Goal: Transaction & Acquisition: Book appointment/travel/reservation

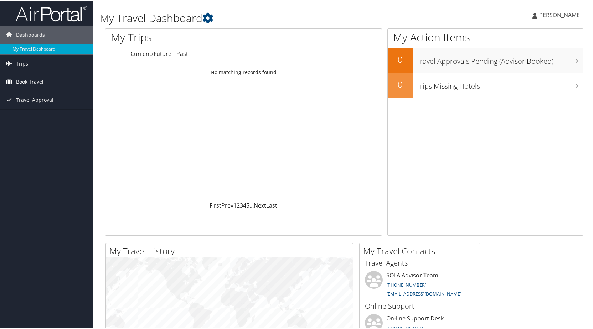
click at [26, 78] on span "Book Travel" at bounding box center [29, 81] width 27 height 18
click at [38, 93] on link "Approval Request (Beta)" at bounding box center [46, 95] width 93 height 11
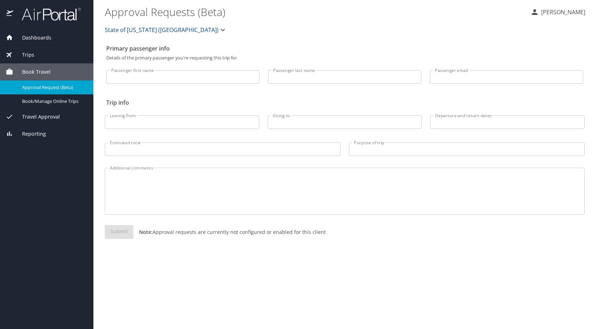
select select "US"
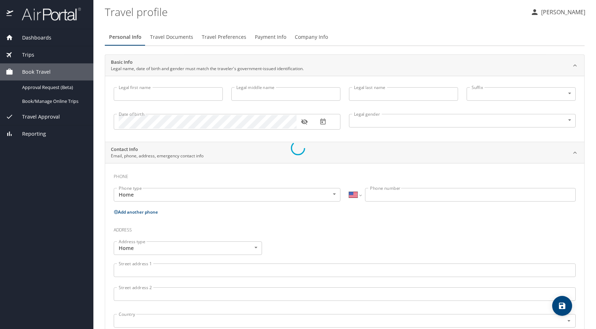
type input "[PERSON_NAME]"
type input "MADDEN"
type input "Undisclosed"
select select "NL"
select select "US"
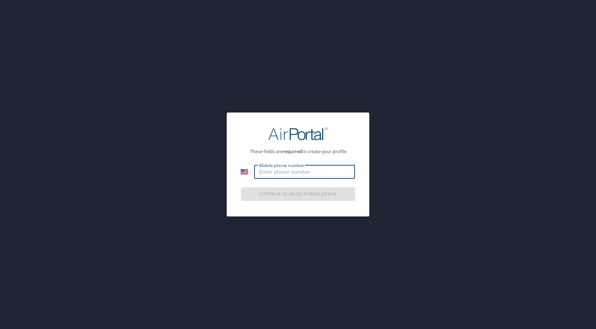
click at [288, 172] on input "Mobile phone number" at bounding box center [304, 172] width 101 height 14
type input "1 (318) 382-3703"
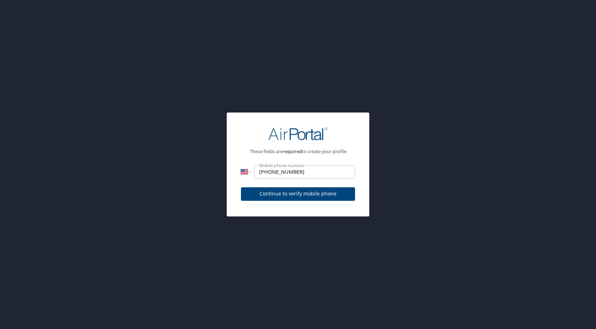
click at [275, 197] on div "Continue to verify mobile phone" at bounding box center [298, 197] width 114 height 24
click at [304, 197] on span "Continue to verify mobile phone" at bounding box center [298, 194] width 103 height 9
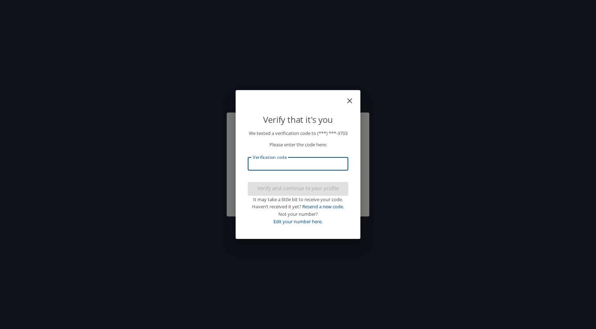
click at [284, 168] on input "Verification code" at bounding box center [298, 164] width 100 height 14
type input "791402"
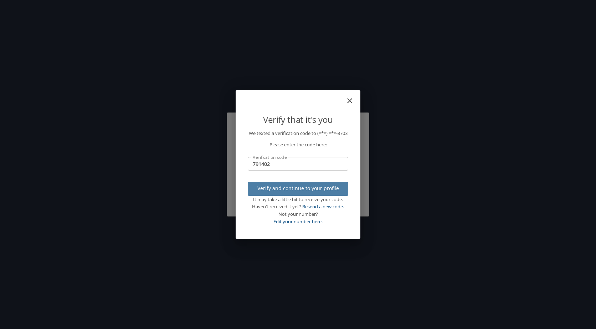
click at [297, 193] on span "Verify and continue to your profile" at bounding box center [297, 188] width 89 height 9
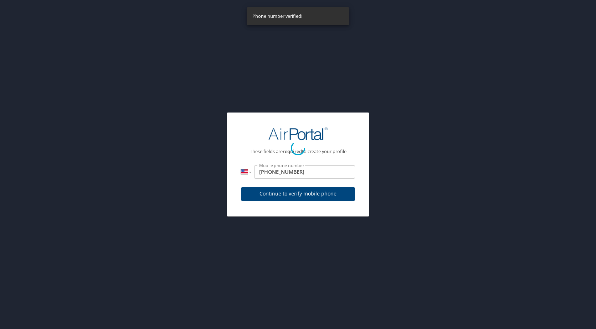
select select "US"
select select "NL"
select select "US"
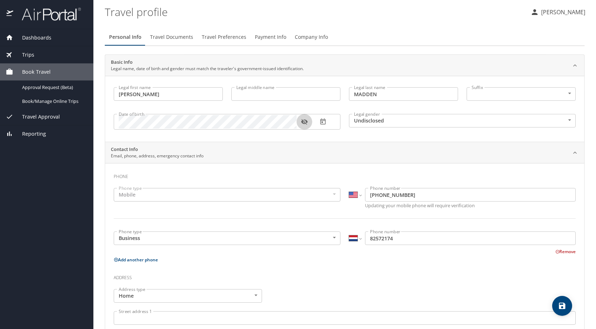
click at [304, 123] on icon "button" at bounding box center [304, 122] width 6 height 6
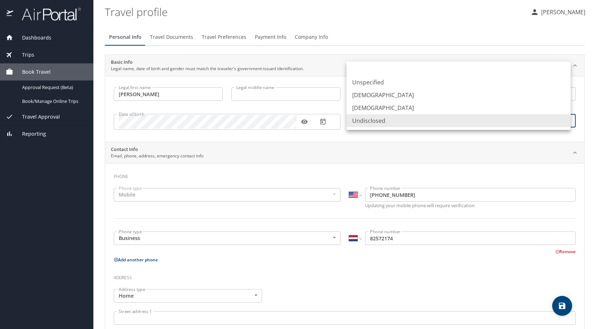
click at [371, 121] on body "Dashboards My Travel Dashboard Trips Current / Future Trips Past Trips Trips Mi…" at bounding box center [298, 164] width 596 height 329
click at [375, 106] on li "Female" at bounding box center [458, 108] width 224 height 13
type input "Female"
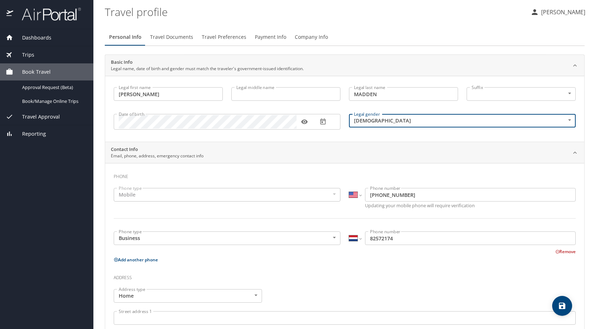
click at [198, 162] on div "Contact Info Email, phone, address, emergency contact info" at bounding box center [344, 152] width 479 height 21
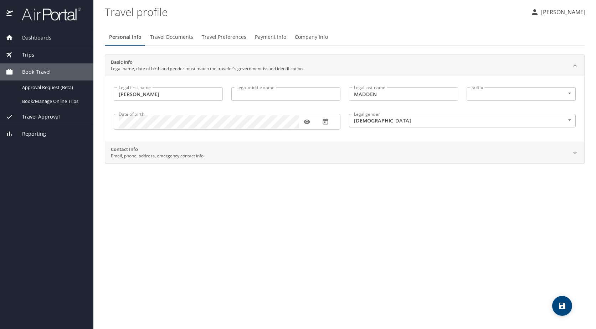
click at [151, 154] on p "Email, phone, address, emergency contact info" at bounding box center [157, 156] width 93 height 6
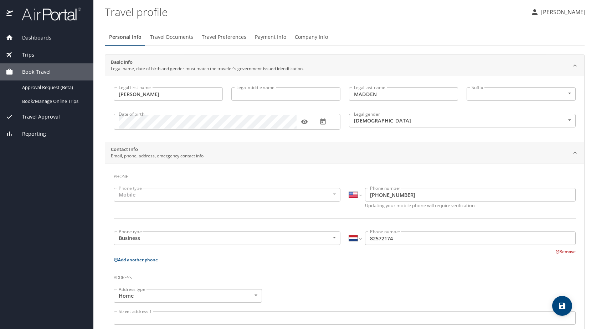
click at [128, 196] on div "Mobile" at bounding box center [227, 195] width 227 height 14
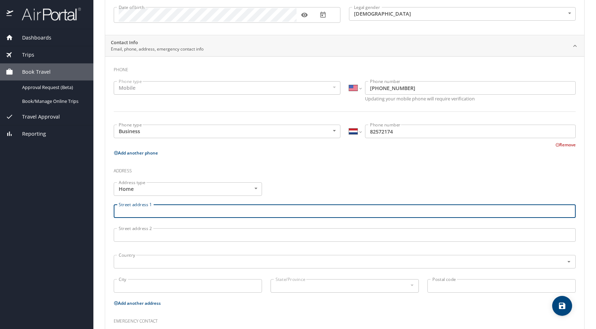
click at [138, 211] on input "Street address 1" at bounding box center [345, 211] width 462 height 14
type input "100 US Ford"
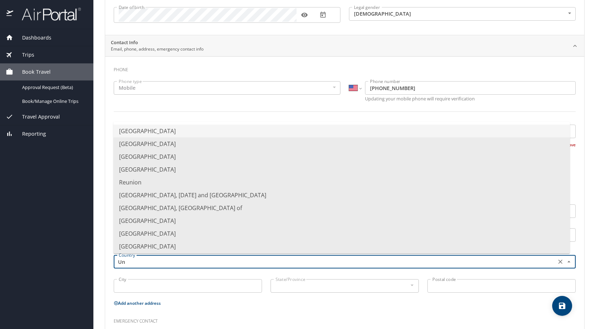
click at [161, 131] on li "United States of America" at bounding box center [341, 131] width 456 height 13
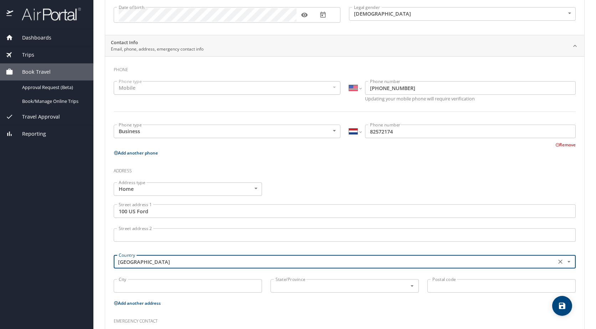
type input "United States of America"
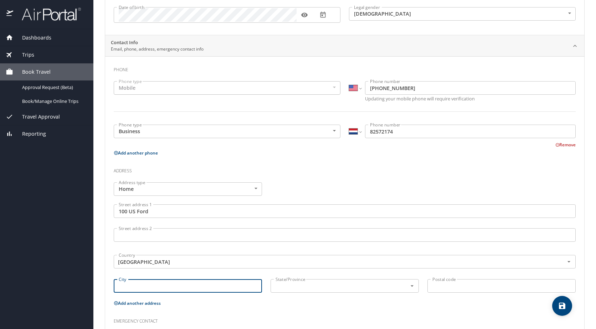
click at [135, 289] on input "City" at bounding box center [188, 286] width 148 height 14
type input "Minden"
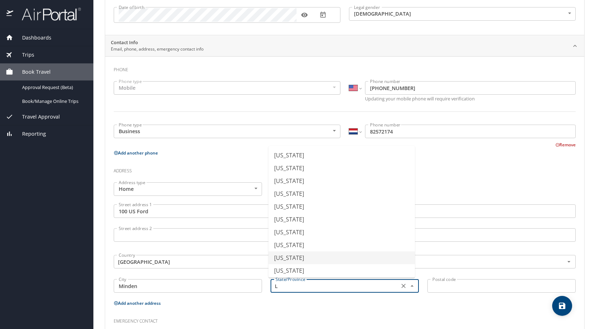
scroll to position [66, 0]
drag, startPoint x: 318, startPoint y: 192, endPoint x: 386, endPoint y: 214, distance: 71.8
click at [318, 192] on li "Louisiana" at bounding box center [341, 191] width 146 height 13
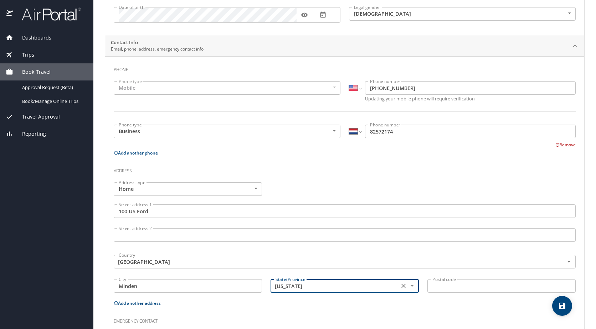
type input "Louisiana"
click at [445, 290] on input "Postal code" at bounding box center [501, 286] width 148 height 14
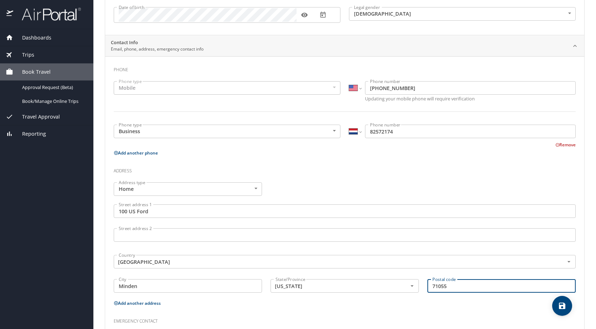
scroll to position [172, 0]
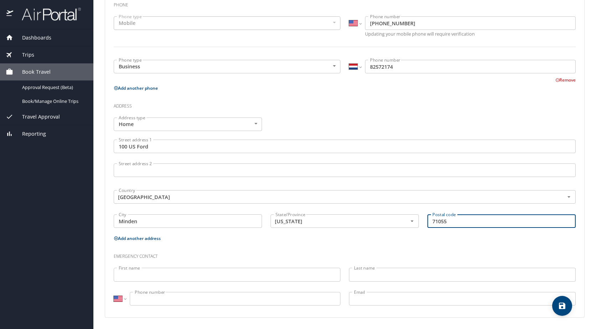
type input "71055"
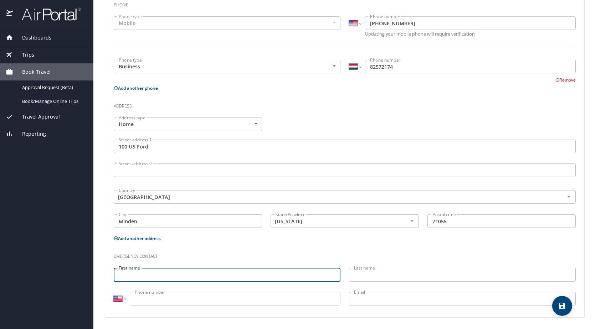
click at [164, 281] on input "First name" at bounding box center [227, 275] width 227 height 14
type input "John"
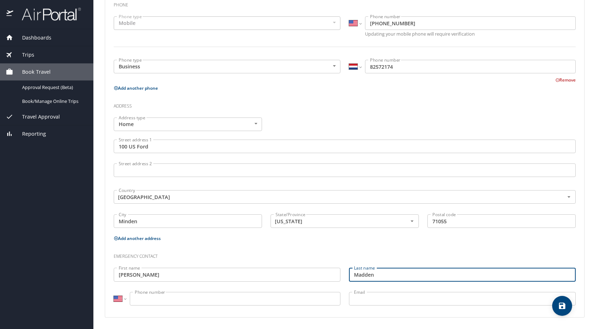
type input "Madden"
click at [182, 304] on input "Phone number" at bounding box center [235, 299] width 211 height 14
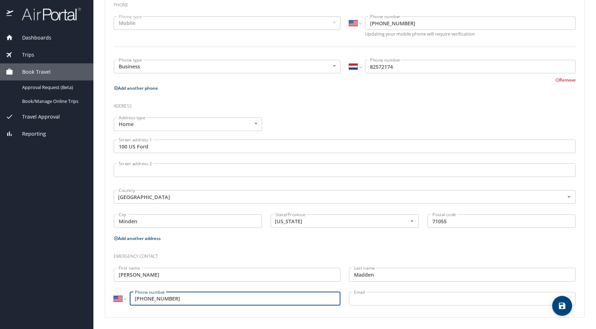
type input "(318) 458-0082"
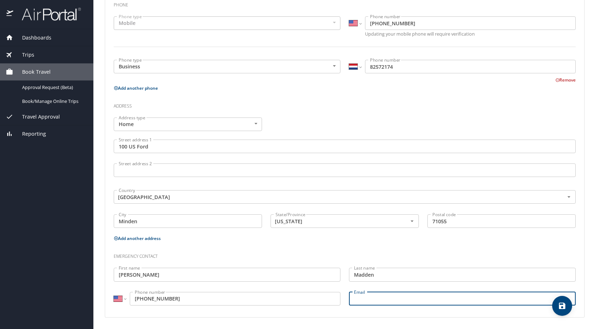
click at [369, 296] on input "Email" at bounding box center [462, 299] width 227 height 14
type input "jmadden@maddencontracting.com"
click at [445, 298] on input "jmadden@maddencontracting.com" at bounding box center [462, 299] width 227 height 14
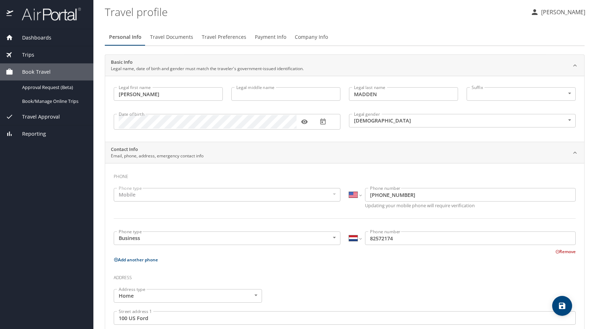
click at [160, 38] on span "Travel Documents" at bounding box center [171, 37] width 43 height 9
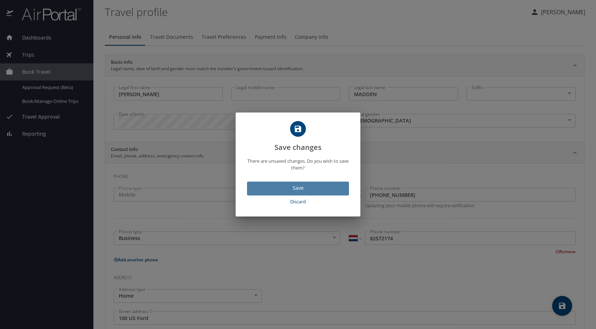
click at [293, 187] on span "Save" at bounding box center [298, 188] width 90 height 9
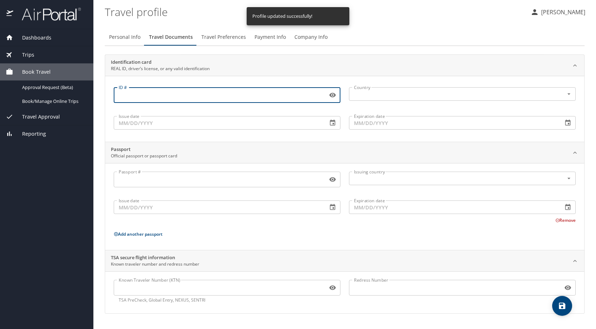
click at [154, 97] on input "ID #" at bounding box center [219, 95] width 211 height 14
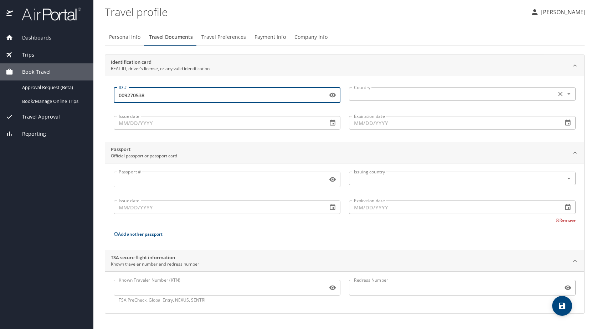
type input "009270538"
click at [369, 90] on input "text" at bounding box center [451, 93] width 201 height 9
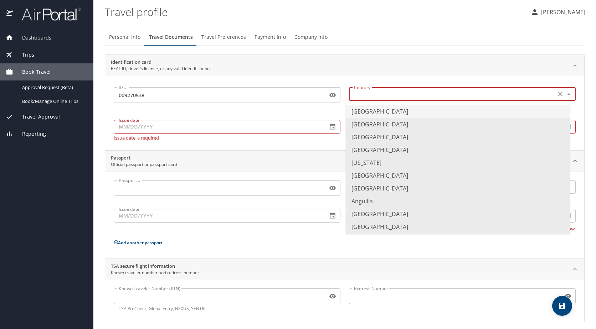
click at [395, 112] on li "United States of America" at bounding box center [458, 111] width 224 height 13
type input "United States of America"
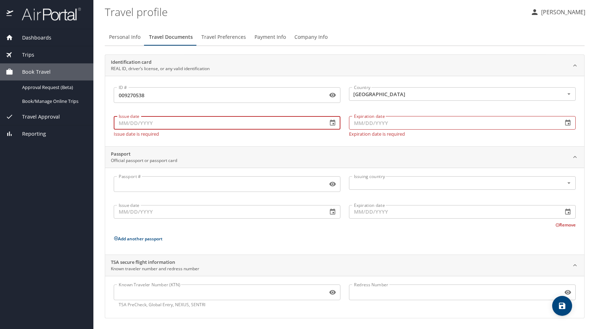
click at [132, 125] on input "Issue date" at bounding box center [218, 123] width 208 height 14
type input "02/20/2024"
click at [364, 123] on input "Expiration date" at bounding box center [453, 123] width 208 height 14
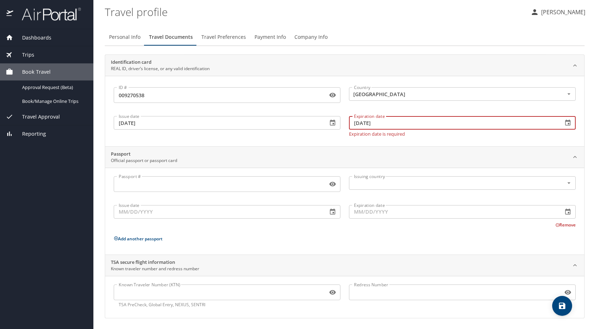
type input "04/04/2030"
click at [287, 142] on div "Identification card REAL ID, driver’s license, or any valid identification ID #…" at bounding box center [345, 187] width 480 height 264
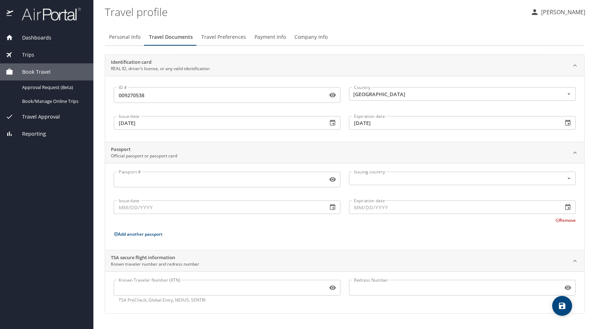
click at [176, 186] on input "Passport #" at bounding box center [219, 180] width 211 height 14
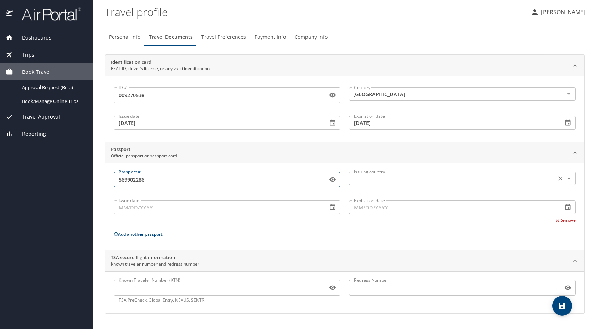
type input "569902286"
click at [372, 182] on input "text" at bounding box center [451, 178] width 201 height 9
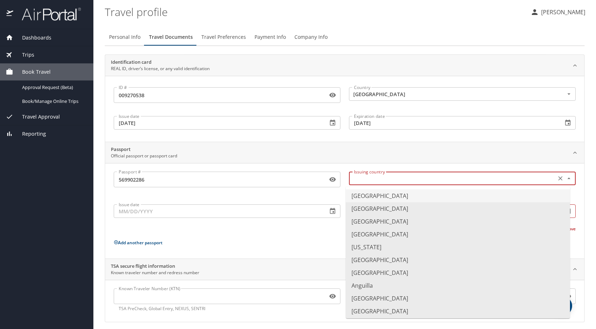
click at [381, 196] on li "United States of America" at bounding box center [458, 196] width 224 height 13
type input "United States of America"
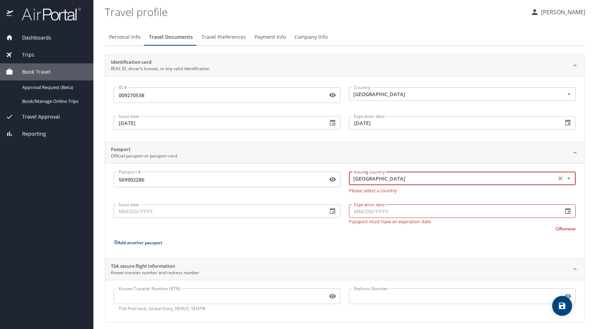
click at [144, 211] on input "Issue date" at bounding box center [218, 211] width 208 height 14
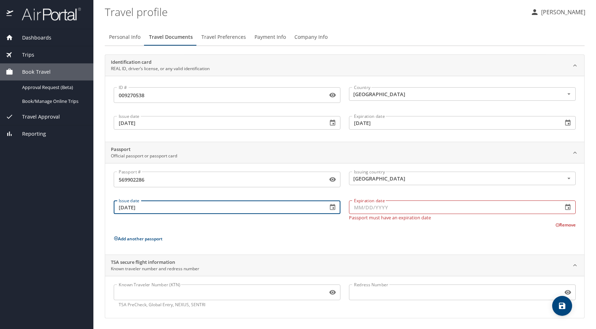
type input "04/22/2017"
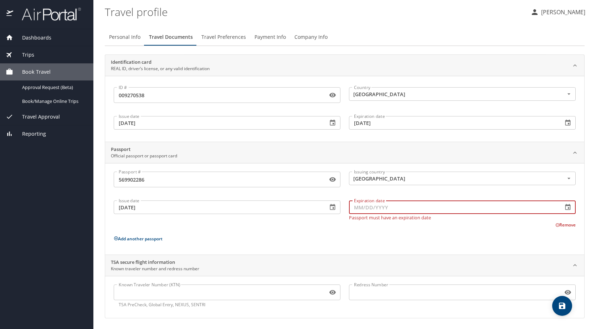
click at [363, 212] on input "Expiration date" at bounding box center [453, 208] width 208 height 14
type input "04/21/2027"
click at [314, 234] on p "Add another passport" at bounding box center [345, 238] width 462 height 9
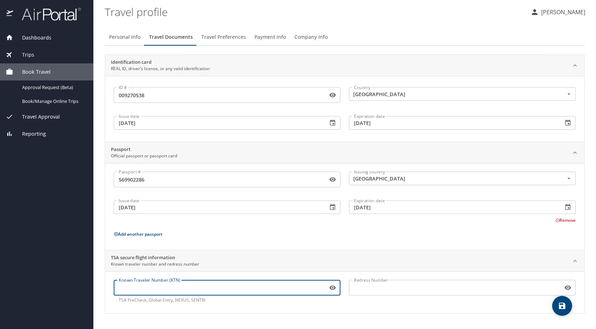
click at [155, 284] on input "Known Traveler Number (KTN)" at bounding box center [219, 288] width 211 height 14
type input "984325514"
click at [224, 38] on span "Travel Preferences" at bounding box center [223, 37] width 45 height 9
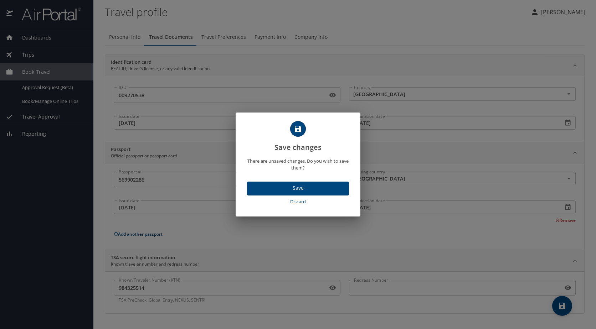
click at [299, 187] on span "Save" at bounding box center [298, 188] width 90 height 9
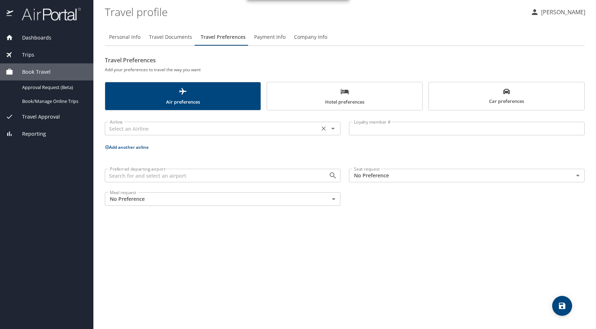
click at [333, 129] on icon "Open" at bounding box center [332, 128] width 9 height 9
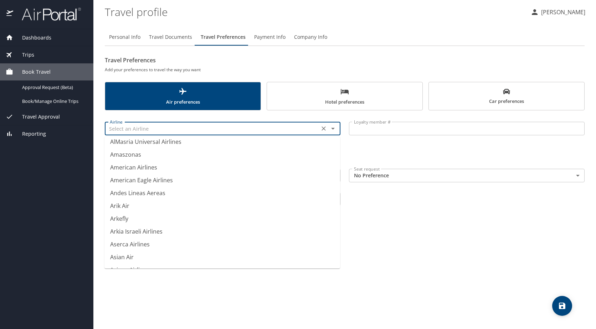
scroll to position [1033, 0]
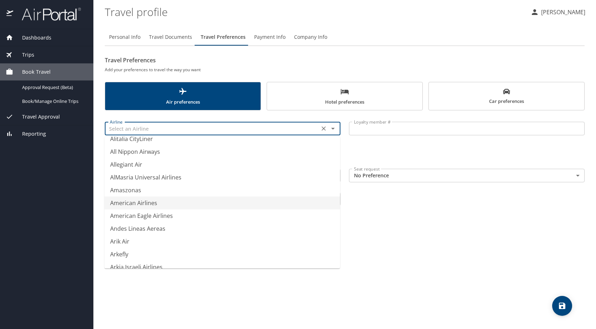
click at [146, 202] on li "American Airlines" at bounding box center [221, 203] width 235 height 13
type input "American Airlines"
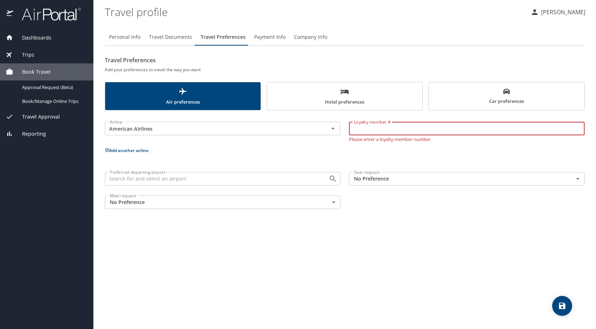
click at [379, 130] on input "Loyalty member #" at bounding box center [466, 129] width 235 height 14
type input "42BD1C8"
click at [357, 144] on div "Airline American Airlines Airline Loyalty member # 42BD1C8 Loyalty member # Ple…" at bounding box center [345, 164] width 480 height 99
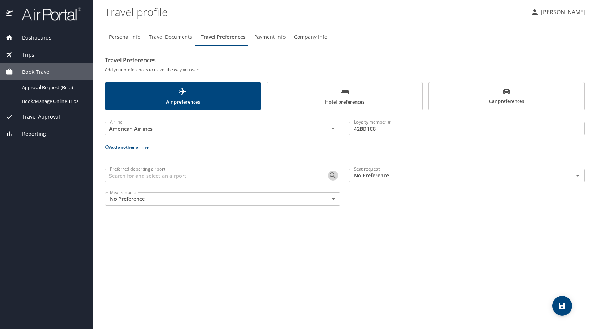
click at [333, 176] on icon "Open" at bounding box center [333, 175] width 6 height 6
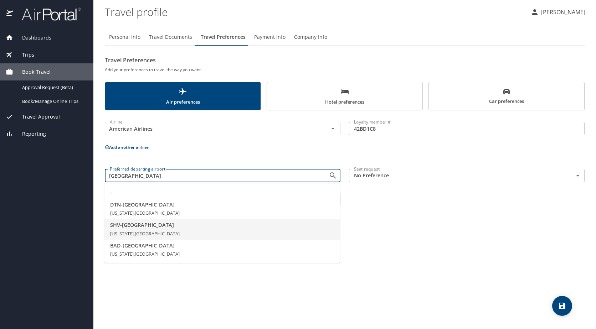
click at [160, 226] on span "SHV - Shreveport" at bounding box center [222, 225] width 224 height 8
type input "SHV - Shreveport"
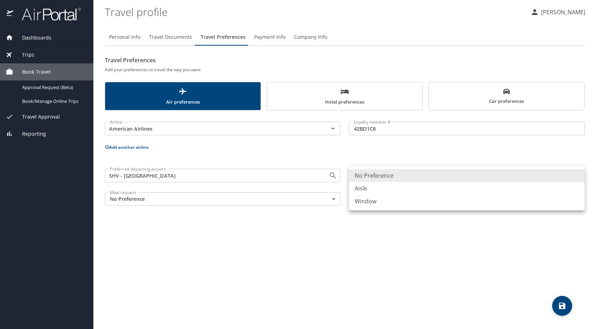
click at [383, 175] on body "Dashboards My Travel Dashboard Trips Current / Future Trips Past Trips Trips Mi…" at bounding box center [298, 164] width 596 height 329
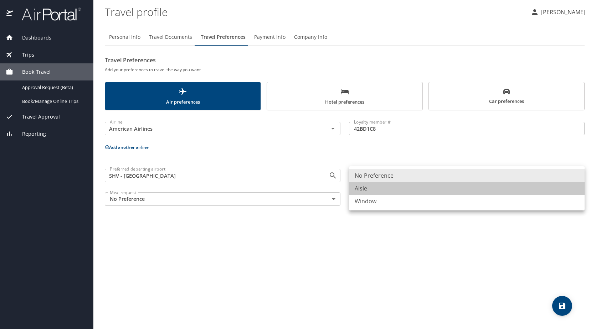
click at [377, 188] on li "Aisle" at bounding box center [466, 188] width 235 height 13
type input "Aisle"
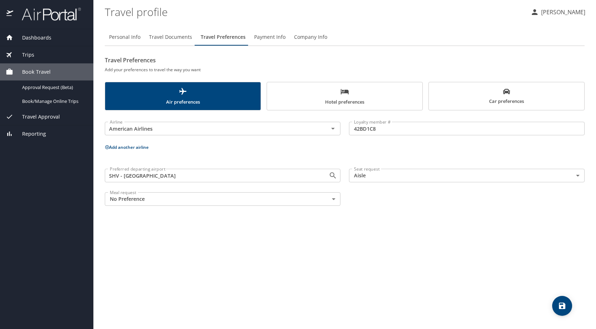
click at [382, 249] on div "Personal Info Travel Documents Travel Preferences Payment Info Company Info Tra…" at bounding box center [345, 176] width 480 height 306
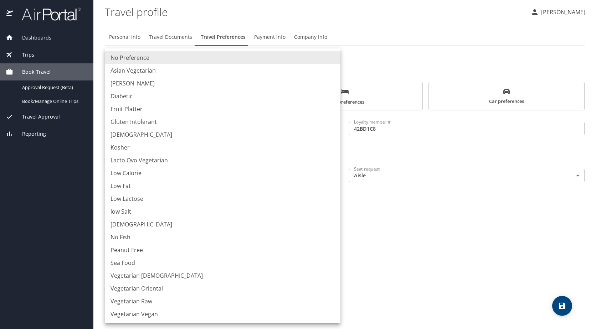
click at [328, 199] on body "Dashboards My Travel Dashboard Trips Current / Future Trips Past Trips Trips Mi…" at bounding box center [298, 164] width 596 height 329
click at [439, 218] on div at bounding box center [298, 164] width 596 height 329
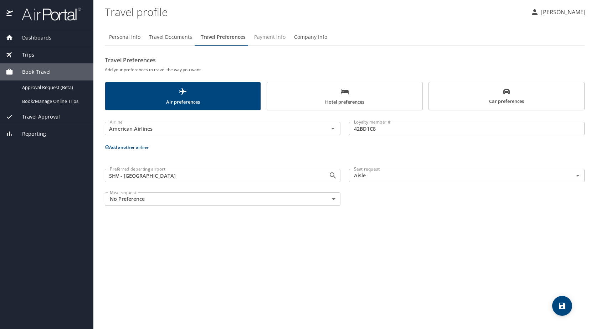
click at [261, 39] on span "Payment Info" at bounding box center [269, 37] width 31 height 9
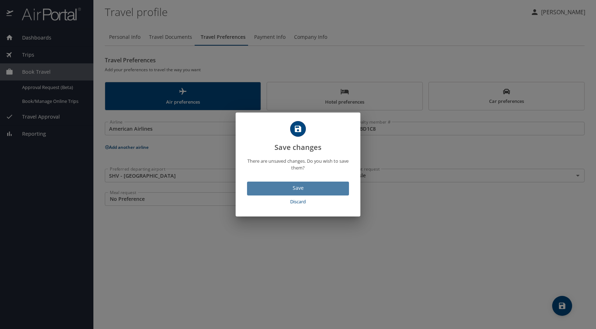
click at [312, 191] on span "Save" at bounding box center [298, 188] width 90 height 9
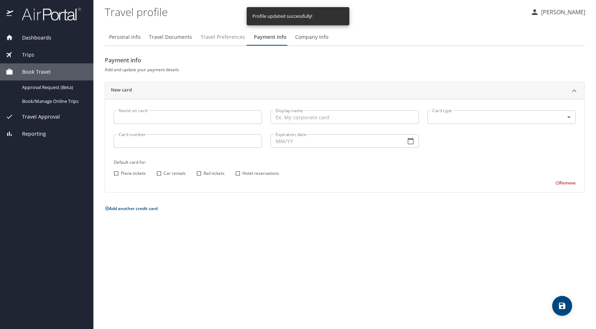
click at [218, 38] on span "Travel Preferences" at bounding box center [223, 37] width 45 height 9
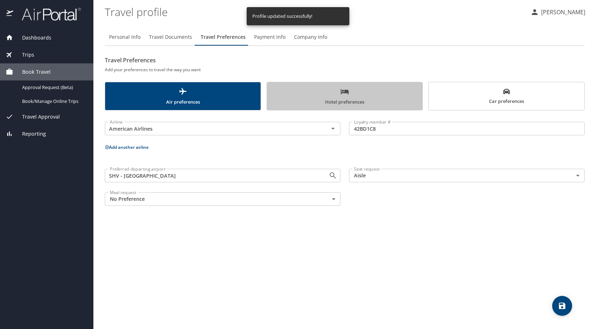
click at [353, 103] on span "Hotel preferences" at bounding box center [344, 96] width 147 height 19
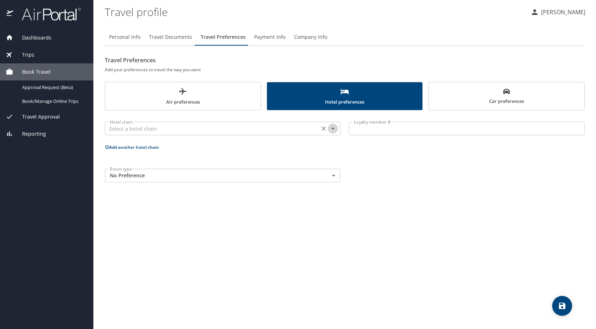
click at [332, 128] on icon "Open" at bounding box center [332, 128] width 9 height 9
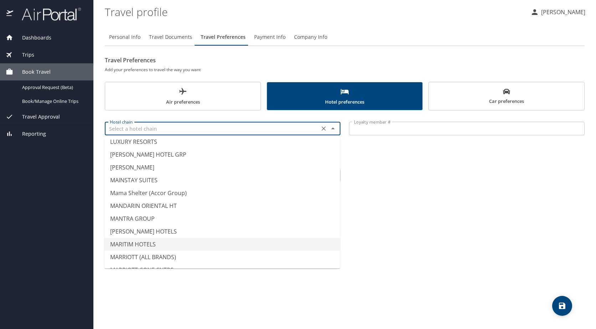
scroll to position [2423, 0]
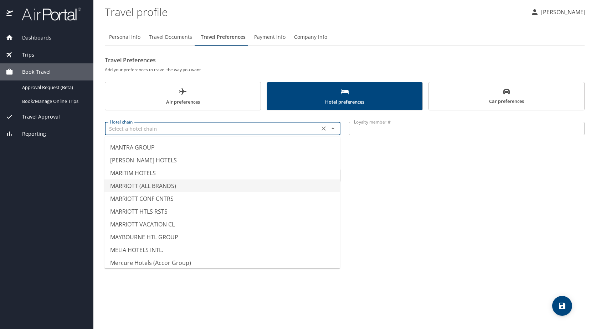
click at [158, 185] on li "MARRIOTT (ALL BRANDS)" at bounding box center [221, 186] width 235 height 13
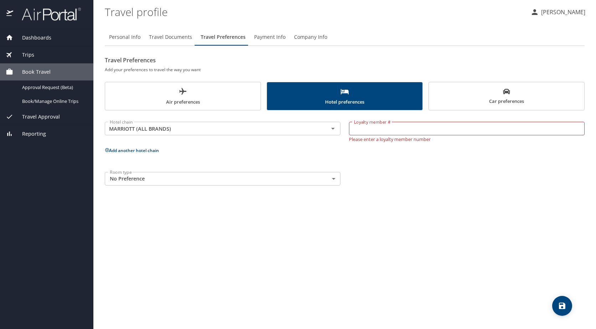
drag, startPoint x: 461, startPoint y: 206, endPoint x: 470, endPoint y: 166, distance: 40.5
click at [461, 206] on div "Personal Info Travel Documents Travel Preferences Payment Info Company Info Tra…" at bounding box center [345, 176] width 480 height 306
click at [330, 130] on icon "Open" at bounding box center [332, 128] width 9 height 9
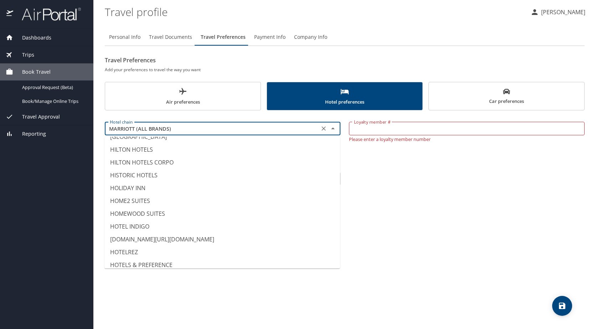
scroll to position [1564, 0]
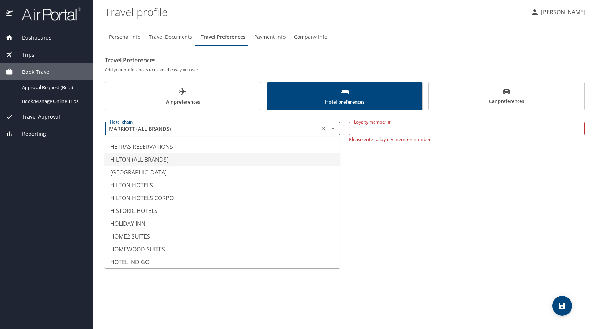
click at [143, 159] on li "HILTON (ALL BRANDS)" at bounding box center [221, 159] width 235 height 13
type input "HILTON (ALL BRANDS)"
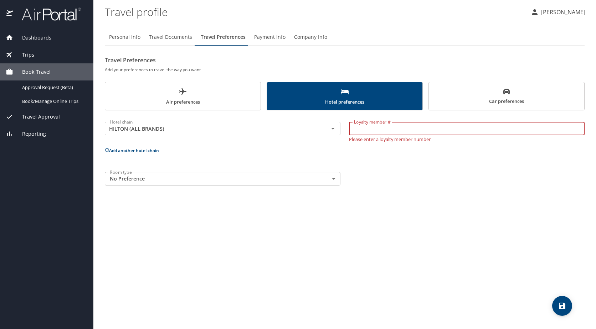
click at [386, 130] on input "Loyalty member #" at bounding box center [466, 129] width 235 height 14
type input "599768742"
drag, startPoint x: 212, startPoint y: 222, endPoint x: 317, endPoint y: 210, distance: 105.4
click at [226, 221] on div "Personal Info Travel Documents Travel Preferences Payment Info Company Info Tra…" at bounding box center [345, 176] width 480 height 306
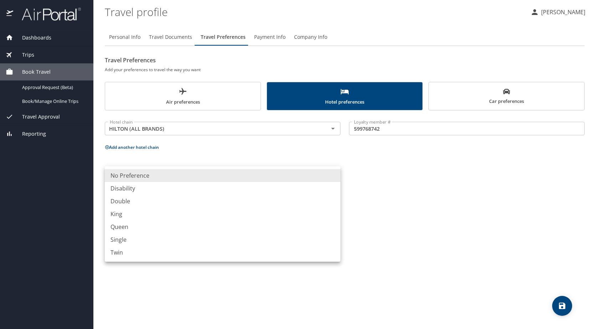
click at [335, 175] on body "Dashboards My Travel Dashboard Trips Current / Future Trips Past Trips Trips Mi…" at bounding box center [298, 164] width 596 height 329
click at [266, 213] on li "King" at bounding box center [222, 214] width 235 height 13
type input "King"
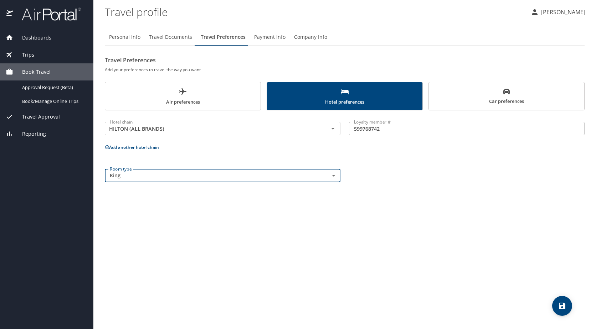
click at [351, 218] on div "Personal Info Travel Documents Travel Preferences Payment Info Company Info Tra…" at bounding box center [345, 176] width 480 height 306
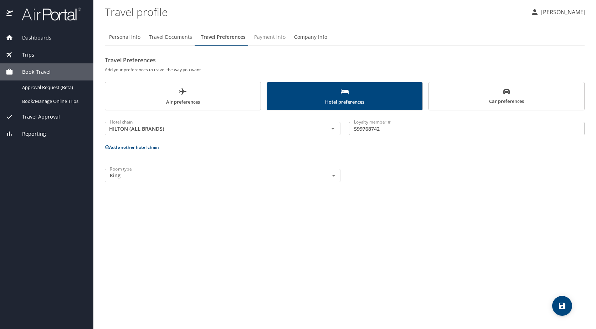
click at [265, 36] on span "Payment Info" at bounding box center [269, 37] width 31 height 9
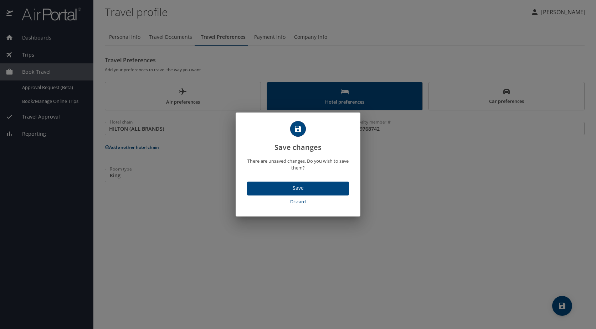
click at [303, 190] on span "Save" at bounding box center [298, 188] width 90 height 9
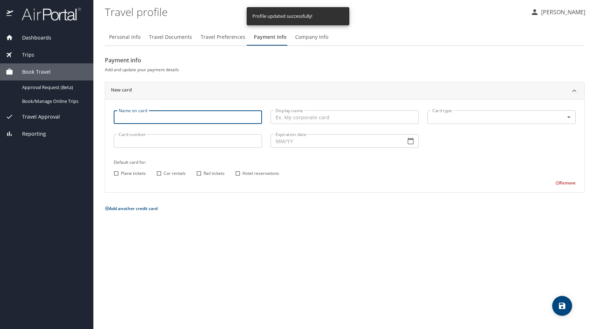
click at [155, 119] on input "Name on card" at bounding box center [188, 117] width 148 height 14
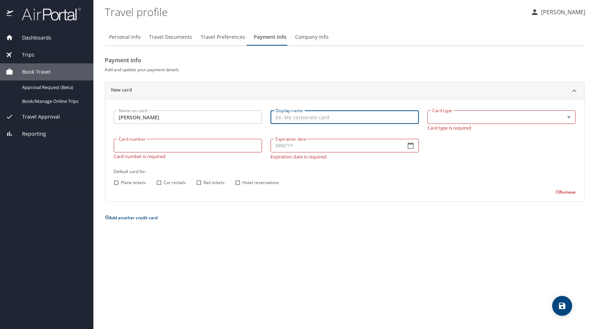
click at [156, 116] on input "Melissa" at bounding box center [188, 117] width 148 height 14
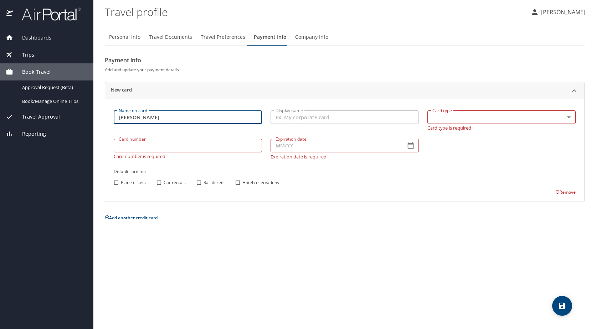
type input "Melissa Madden"
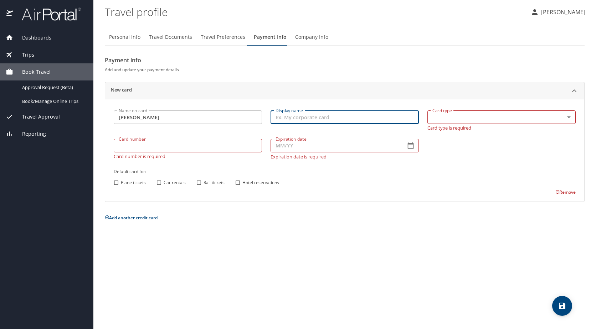
click at [570, 117] on body "Dashboards My Travel Dashboard Trips Current / Future Trips Past Trips Trips Mi…" at bounding box center [298, 164] width 596 height 329
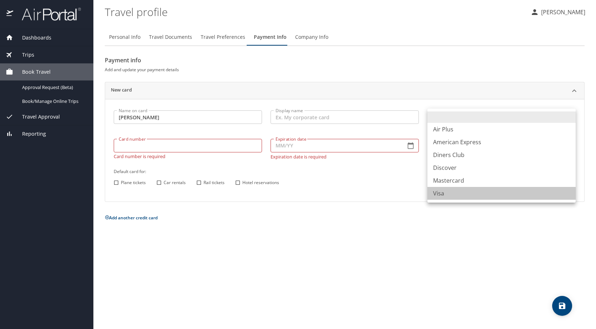
click at [462, 193] on li "Visa" at bounding box center [501, 193] width 148 height 13
type input "VI"
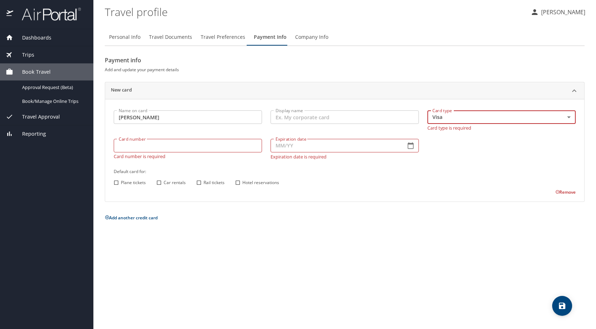
click at [196, 148] on input "Card number" at bounding box center [188, 146] width 148 height 14
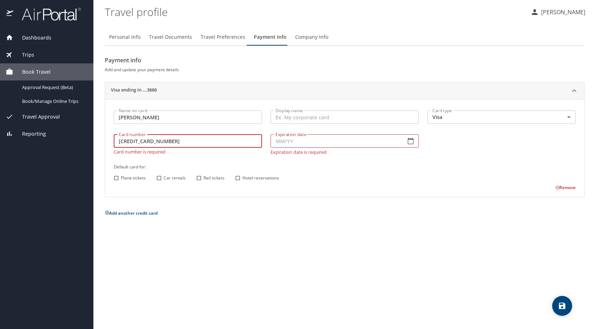
type input "4400660418123666"
click at [409, 144] on icon "button" at bounding box center [410, 141] width 7 height 7
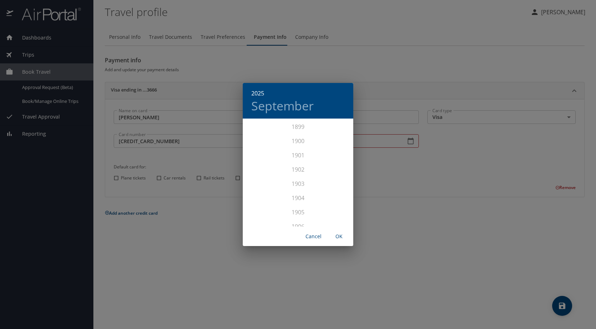
scroll to position [1753, 0]
click at [304, 202] on div "2027" at bounding box center [298, 205] width 110 height 14
click at [342, 210] on div "Dec" at bounding box center [334, 213] width 37 height 27
click at [337, 234] on span "OK" at bounding box center [338, 236] width 17 height 9
type input "12/27"
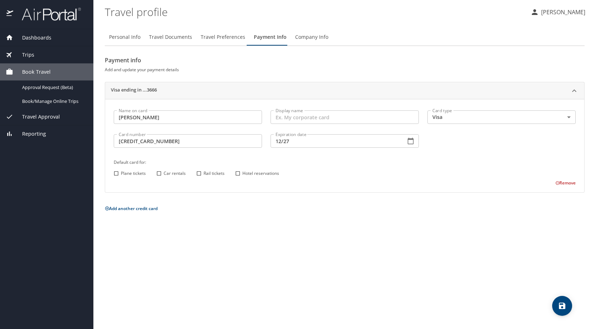
click at [371, 230] on div "Personal Info Travel Documents Travel Preferences Payment Info Company Info Pay…" at bounding box center [345, 176] width 480 height 306
click at [237, 173] on input "Hotel reservations" at bounding box center [237, 173] width 9 height 9
checkbox input "true"
click at [228, 203] on div "Payment info Add and update your payment details Visa ending in ...3666 Name on…" at bounding box center [345, 134] width 480 height 159
click at [145, 210] on button "Add another credit card" at bounding box center [131, 209] width 53 height 6
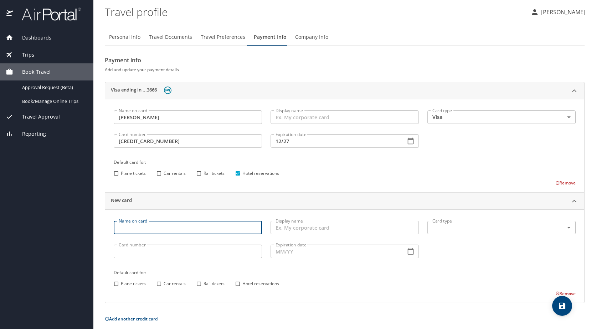
click at [136, 227] on input "Name on card" at bounding box center [188, 228] width 148 height 14
type input "Melissa Madden"
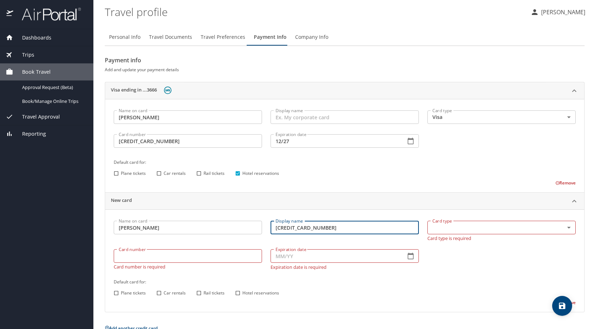
type input "5218760047743899"
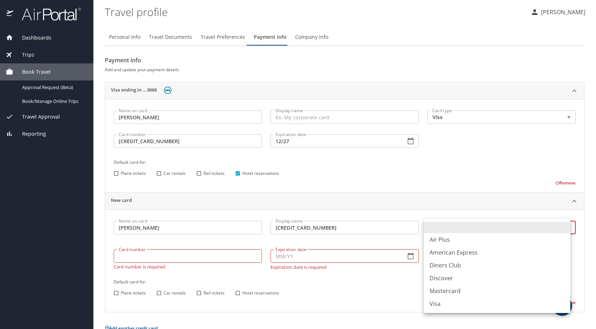
click at [439, 227] on body "Dashboards My Travel Dashboard Trips Current / Future Trips Past Trips Trips Mi…" at bounding box center [298, 164] width 596 height 329
click at [460, 292] on li "Mastercard" at bounding box center [497, 291] width 146 height 13
type input "CA"
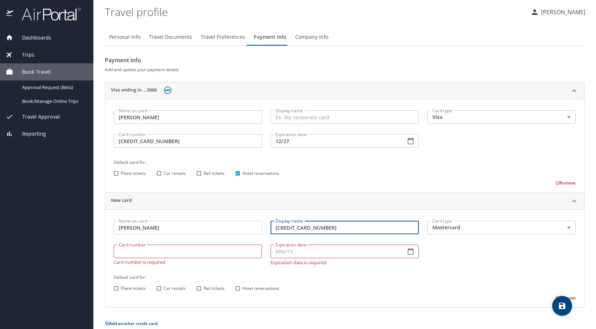
drag, startPoint x: 330, startPoint y: 227, endPoint x: 286, endPoint y: 229, distance: 43.8
click at [266, 228] on div "Display name 5218760047743899 Display name" at bounding box center [344, 229] width 157 height 24
click at [132, 249] on input "Card number" at bounding box center [188, 252] width 148 height 14
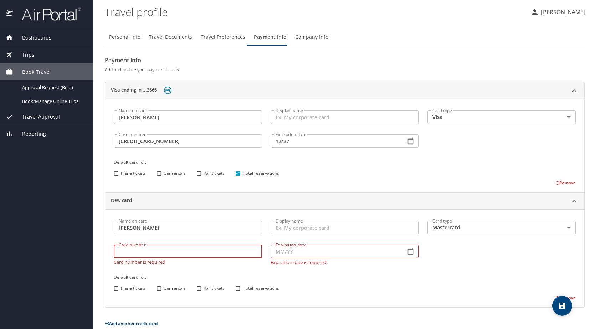
paste input "5218760047743899"
type input "5218760047743899"
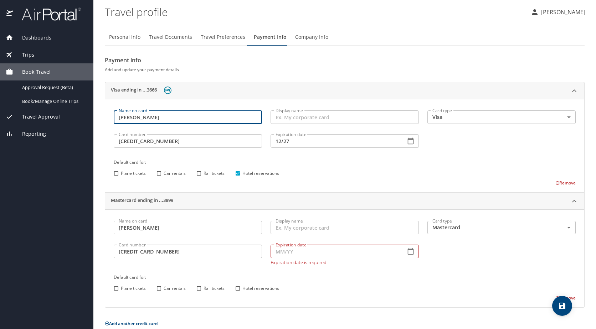
drag, startPoint x: 164, startPoint y: 116, endPoint x: 104, endPoint y: 120, distance: 59.2
click at [104, 120] on main "Travel profile MELISSA MADDEN Personal Info Travel Documents Travel Preferences…" at bounding box center [344, 164] width 502 height 329
click at [294, 118] on input "Display name" at bounding box center [344, 117] width 148 height 14
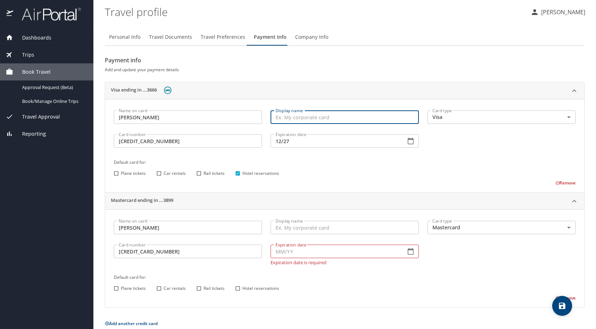
paste input "Melissa Madden"
type input "Melissa Madden"
click at [284, 229] on input "Display name" at bounding box center [344, 228] width 148 height 14
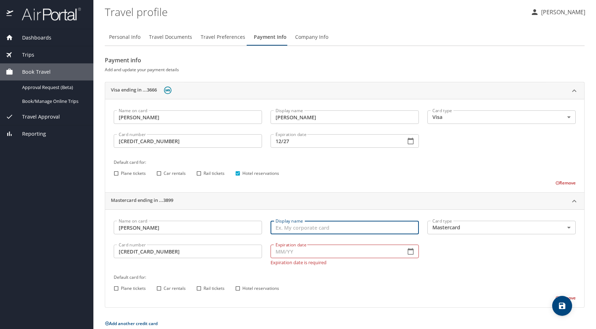
paste input "Melissa Madden"
type input "Melissa Madden"
click at [403, 282] on div "Default card for: Plane tickets Car rentals Rail tickets Hotel reservations" at bounding box center [344, 283] width 470 height 28
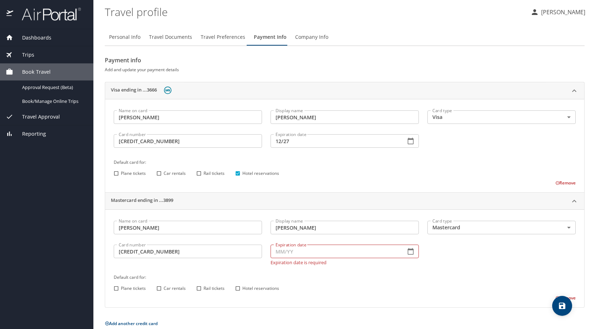
click at [408, 254] on icon "button" at bounding box center [410, 251] width 7 height 7
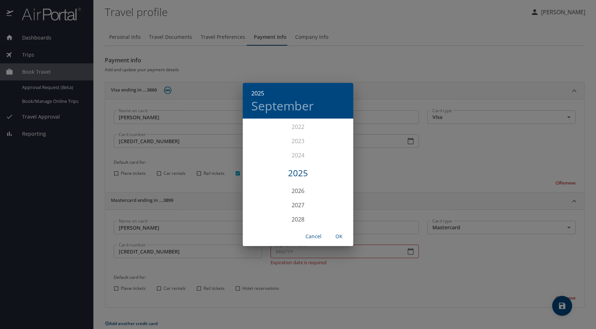
click at [299, 175] on div "2025" at bounding box center [298, 173] width 110 height 14
click at [336, 210] on div "Dec" at bounding box center [334, 213] width 37 height 27
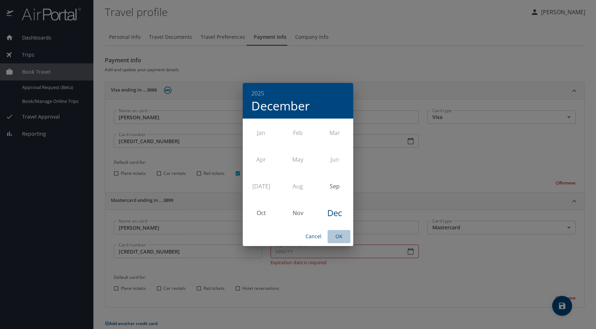
click at [336, 236] on span "OK" at bounding box center [338, 236] width 17 height 9
type input "12/25"
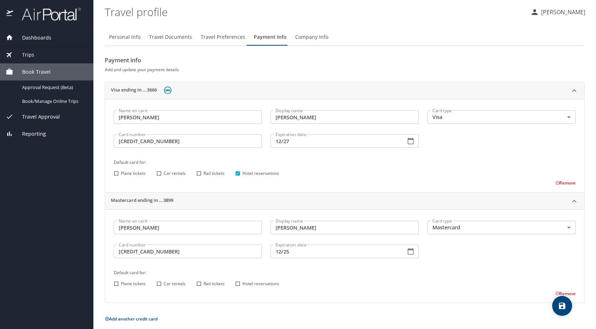
scroll to position [6, 0]
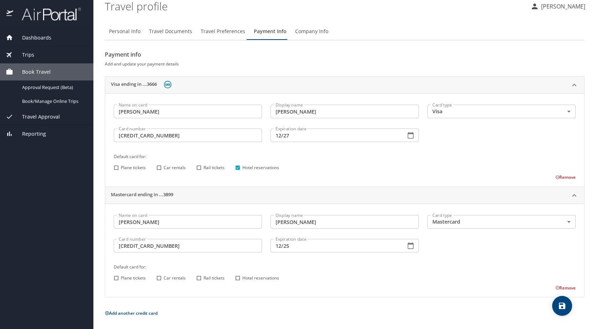
click at [115, 278] on input "Plane tickets" at bounding box center [116, 278] width 9 height 9
click at [135, 312] on button "Add another credit card" at bounding box center [131, 313] width 53 height 6
drag, startPoint x: 116, startPoint y: 280, endPoint x: 145, endPoint y: 285, distance: 28.9
click at [116, 280] on input "Plane tickets" at bounding box center [116, 278] width 9 height 9
checkbox input "false"
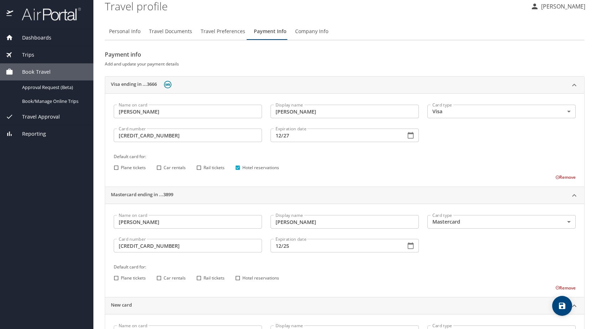
scroll to position [116, 0]
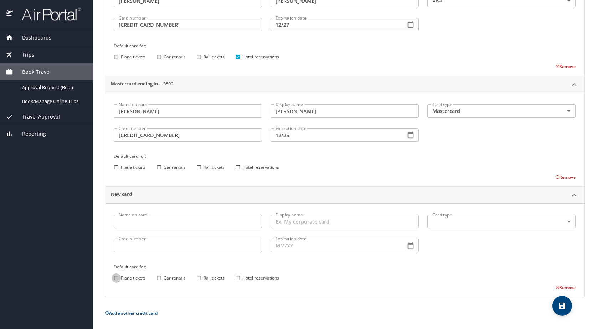
click at [114, 279] on input "Plane tickets" at bounding box center [116, 278] width 9 height 9
checkbox input "true"
click at [149, 223] on input "Name on card" at bounding box center [188, 222] width 148 height 14
type input "Melissa Landrum Madden"
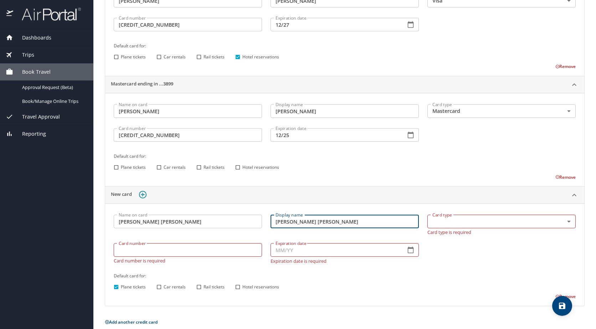
type input "Melissa Landrum Madden"
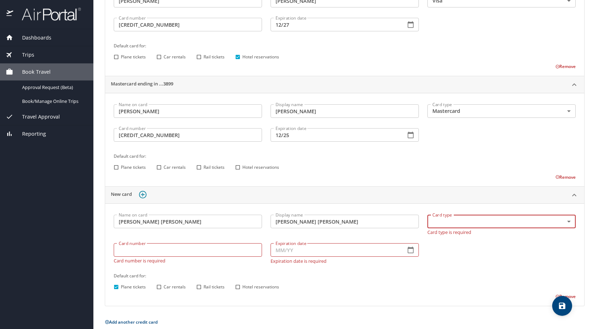
click at [563, 222] on body "Dashboards My Travel Dashboard Trips Current / Future Trips Past Trips Trips Mi…" at bounding box center [298, 164] width 596 height 329
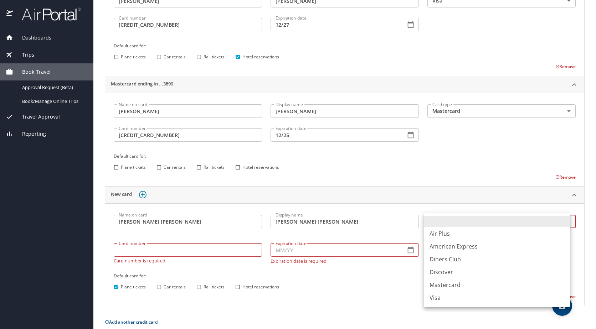
click at [466, 283] on li "Mastercard" at bounding box center [497, 285] width 146 height 13
type input "CA"
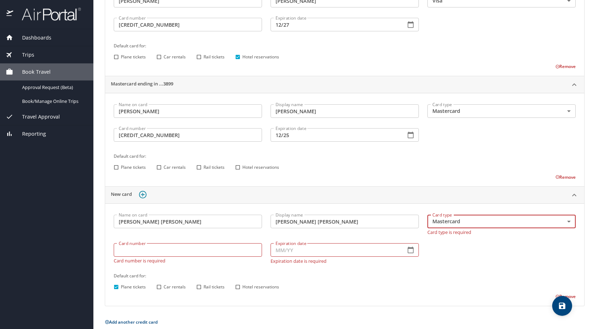
click at [126, 254] on div "Card number Card number Card number is required" at bounding box center [187, 253] width 157 height 29
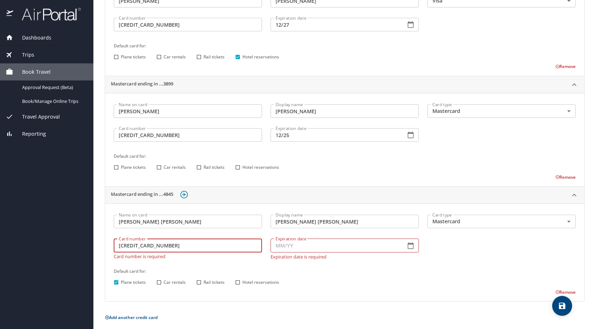
type input "5198350012644845"
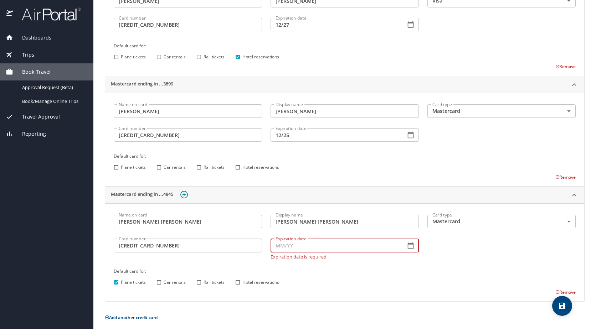
click at [284, 246] on input "Expiration date" at bounding box center [334, 246] width 129 height 14
click at [410, 247] on icon "button" at bounding box center [410, 245] width 7 height 7
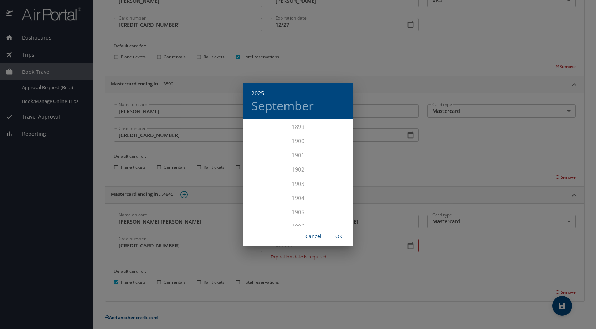
scroll to position [1753, 0]
click at [302, 221] on div "2028" at bounding box center [298, 219] width 110 height 14
click at [263, 188] on div "Jul" at bounding box center [261, 186] width 37 height 27
click at [336, 235] on span "OK" at bounding box center [338, 236] width 17 height 9
type input "07/28"
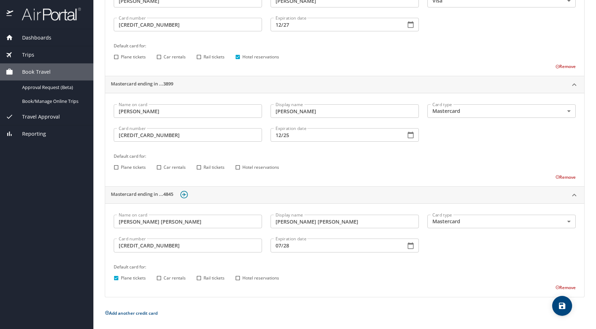
scroll to position [0, 0]
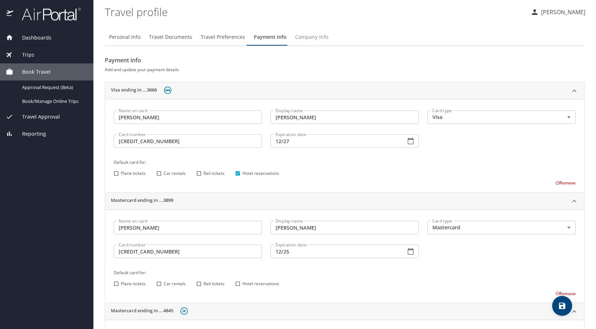
click at [297, 40] on span "Company Info" at bounding box center [311, 37] width 33 height 9
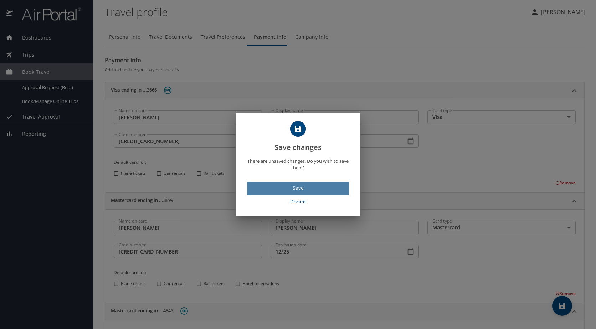
click at [294, 192] on span "Save" at bounding box center [298, 188] width 90 height 9
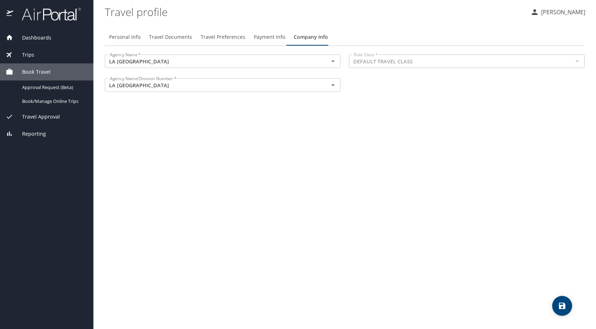
click at [21, 56] on span "Trips" at bounding box center [23, 55] width 21 height 8
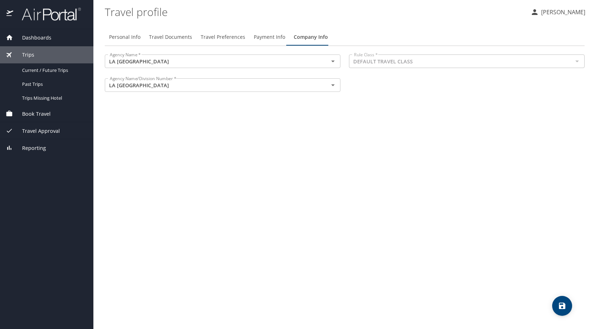
click at [34, 115] on span "Book Travel" at bounding box center [31, 114] width 37 height 8
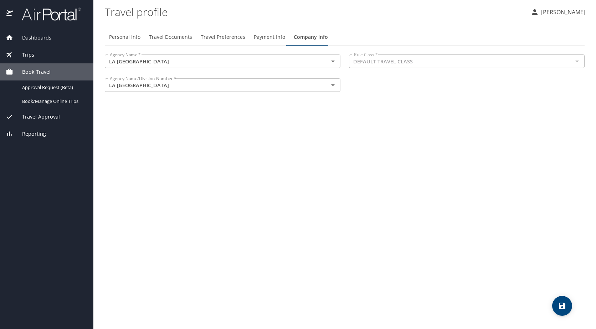
click at [34, 115] on span "Travel Approval" at bounding box center [36, 117] width 47 height 8
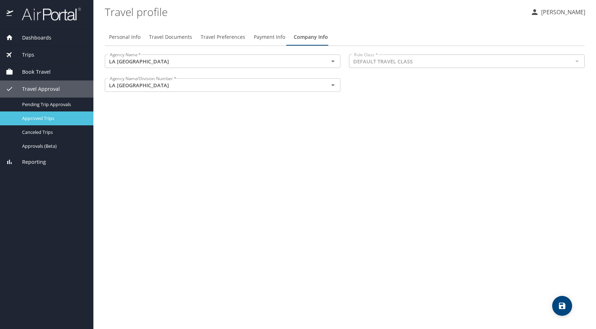
click at [41, 116] on span "Approved Trips" at bounding box center [53, 118] width 63 height 7
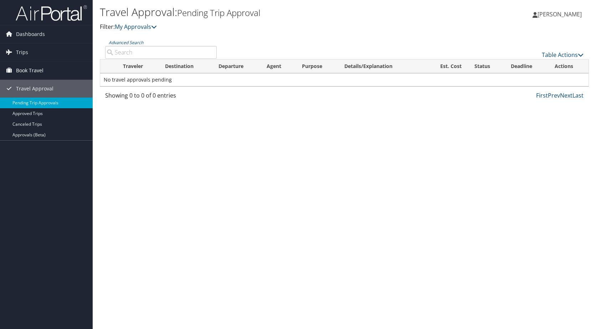
click at [35, 68] on span "Book Travel" at bounding box center [29, 71] width 27 height 18
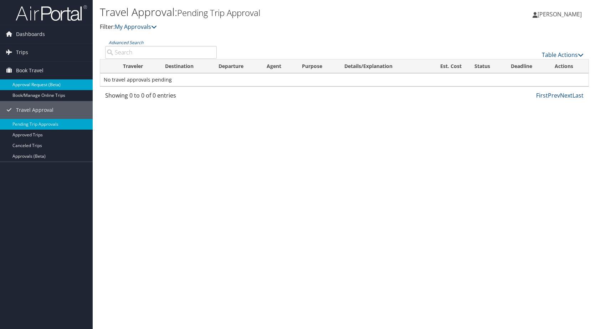
click at [35, 82] on link "Approval Request (Beta)" at bounding box center [46, 84] width 93 height 11
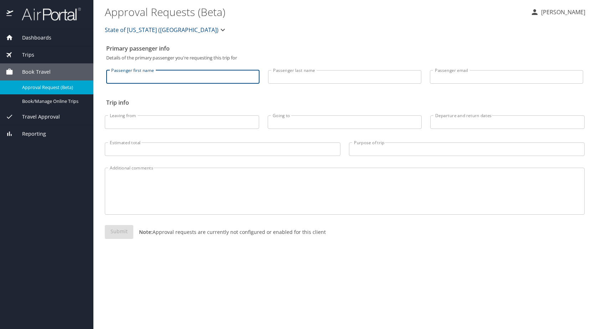
click at [130, 82] on input "Passenger first name" at bounding box center [182, 77] width 153 height 14
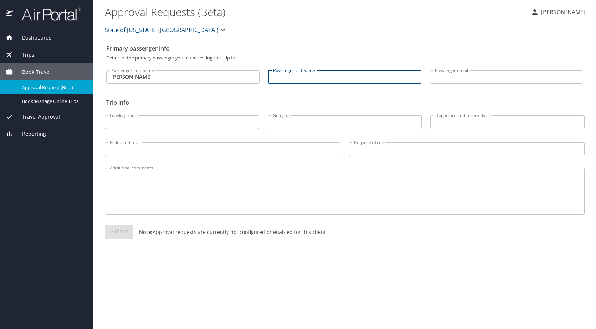
click at [172, 77] on input "Melissa Madden" at bounding box center [182, 77] width 153 height 14
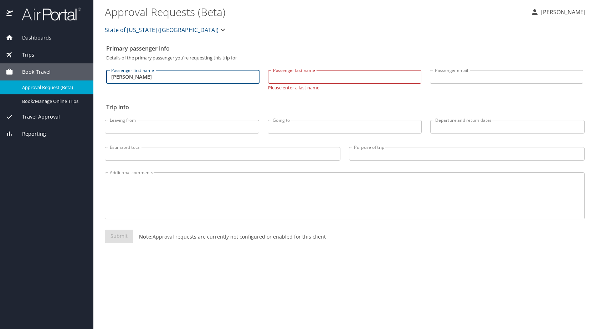
type input "Melissa"
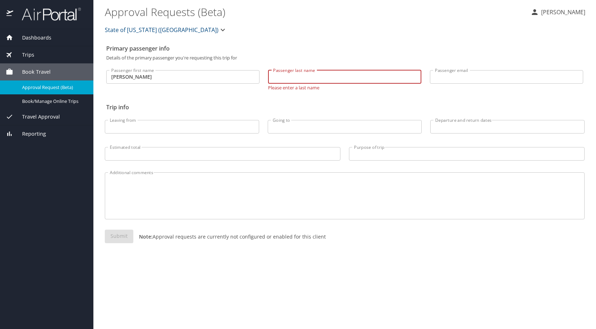
click at [295, 81] on input "Passenger last name" at bounding box center [344, 77] width 153 height 14
type input "Madden"
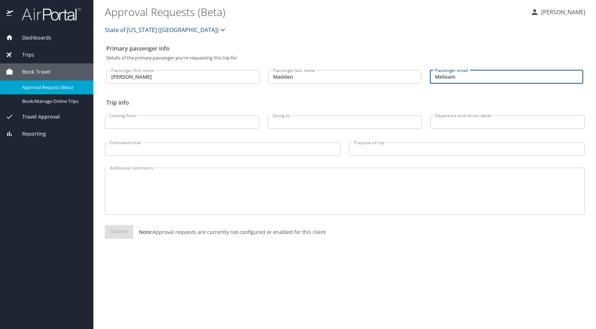
type input "Melisama@latech.edu"
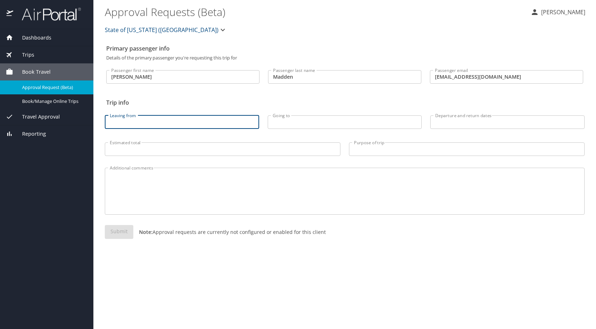
click at [157, 124] on input "Leaving from" at bounding box center [182, 122] width 154 height 14
type input "Shreveport"
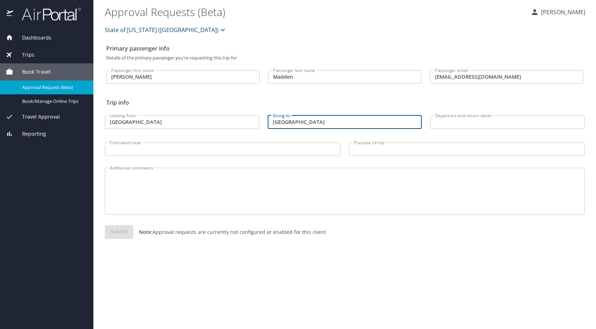
type input "Atlanta"
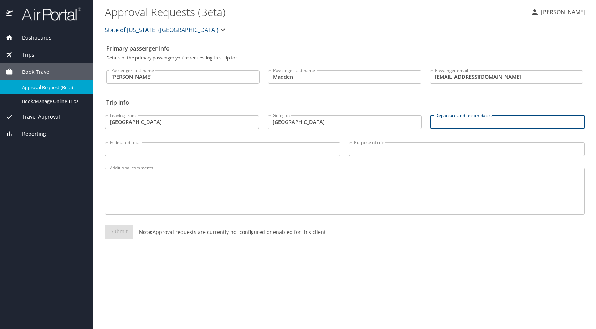
drag, startPoint x: 490, startPoint y: 138, endPoint x: 486, endPoint y: 138, distance: 4.6
click at [490, 139] on div "Purpose of trip Purpose of trip" at bounding box center [466, 148] width 244 height 27
click at [470, 124] on input "Departure and return dates" at bounding box center [507, 122] width 154 height 14
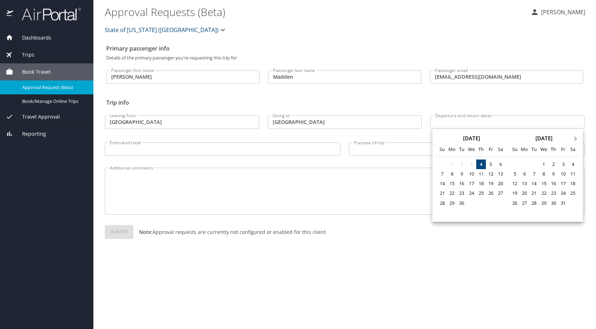
click at [575, 138] on span "Next Month" at bounding box center [575, 139] width 0 height 8
click at [545, 177] on div "5" at bounding box center [544, 174] width 10 height 10
click at [564, 173] on div "7" at bounding box center [563, 174] width 10 height 10
type input "11/05/2025 🠦 11/07/2025"
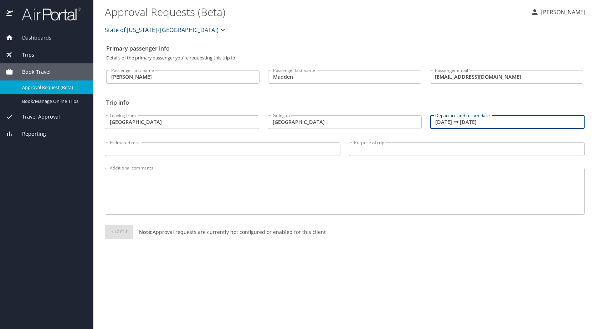
click at [128, 149] on input "Estimated total" at bounding box center [222, 150] width 235 height 14
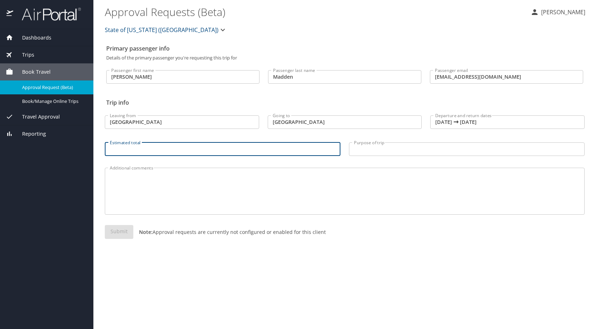
click at [149, 119] on input "Shreveport" at bounding box center [182, 122] width 154 height 14
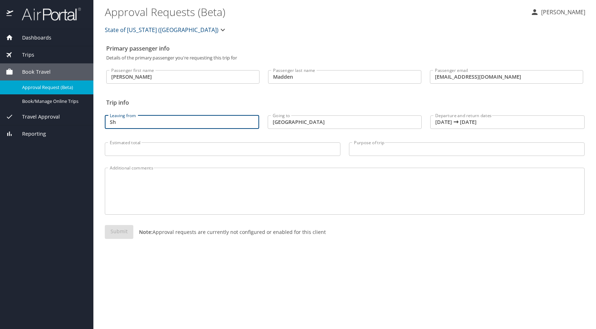
type input "S"
type input "Monroe"
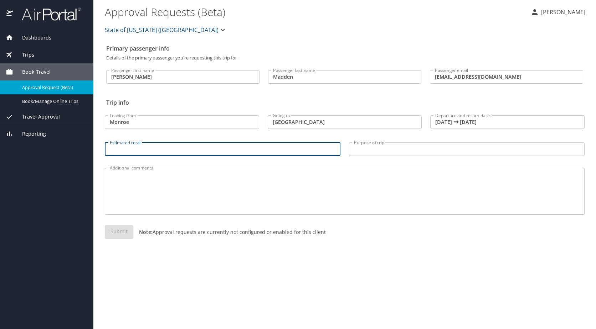
click at [147, 150] on input "Estimated total" at bounding box center [222, 150] width 235 height 14
type input "$466.56"
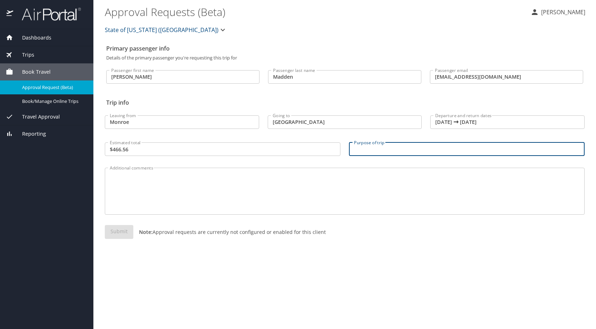
click at [373, 148] on input "Purpose of trip" at bounding box center [466, 150] width 235 height 14
type input "ACEN Leadership Workshop for Accreditation of RN-BSN Program at Louisiana Tech"
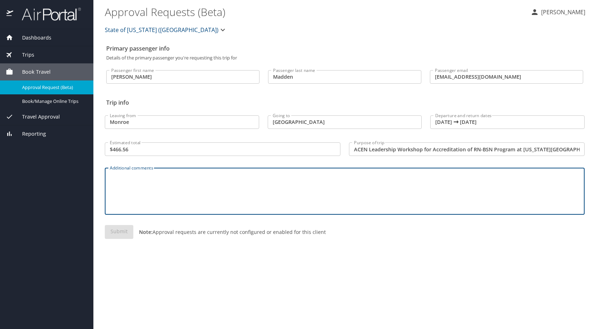
click at [255, 191] on textarea "Additional comments" at bounding box center [345, 192] width 470 height 34
click at [257, 271] on div "Primary passenger info Details of the primary passenger you're requesting this …" at bounding box center [345, 185] width 480 height 288
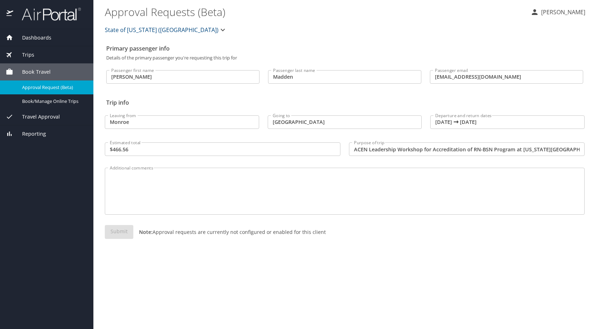
drag, startPoint x: 257, startPoint y: 271, endPoint x: 207, endPoint y: 237, distance: 60.7
click at [206, 237] on div "Submit Note: Approval requests are currently not configured or enabled for this…" at bounding box center [345, 237] width 480 height 25
drag, startPoint x: 256, startPoint y: 233, endPoint x: 260, endPoint y: 234, distance: 4.7
click at [260, 234] on p "Note: Approval requests are currently not configured or enabled for this client" at bounding box center [229, 231] width 192 height 7
drag, startPoint x: 260, startPoint y: 234, endPoint x: 307, endPoint y: 235, distance: 46.7
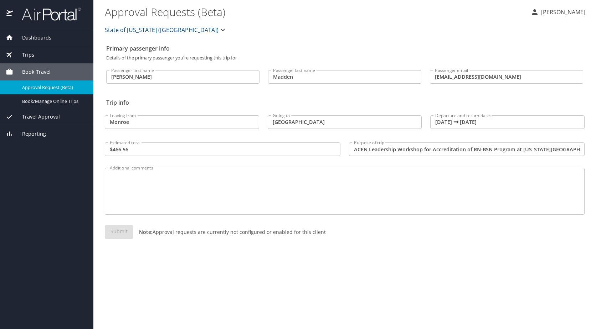
click at [304, 235] on p "Note: Approval requests are currently not configured or enabled for this client" at bounding box center [229, 231] width 192 height 7
click at [330, 237] on div "Submit Note: Approval requests are currently not configured or enabled for this…" at bounding box center [345, 237] width 480 height 25
click at [46, 102] on span "Book/Manage Online Trips" at bounding box center [53, 101] width 63 height 7
